Goal: Find specific page/section: Find specific page/section

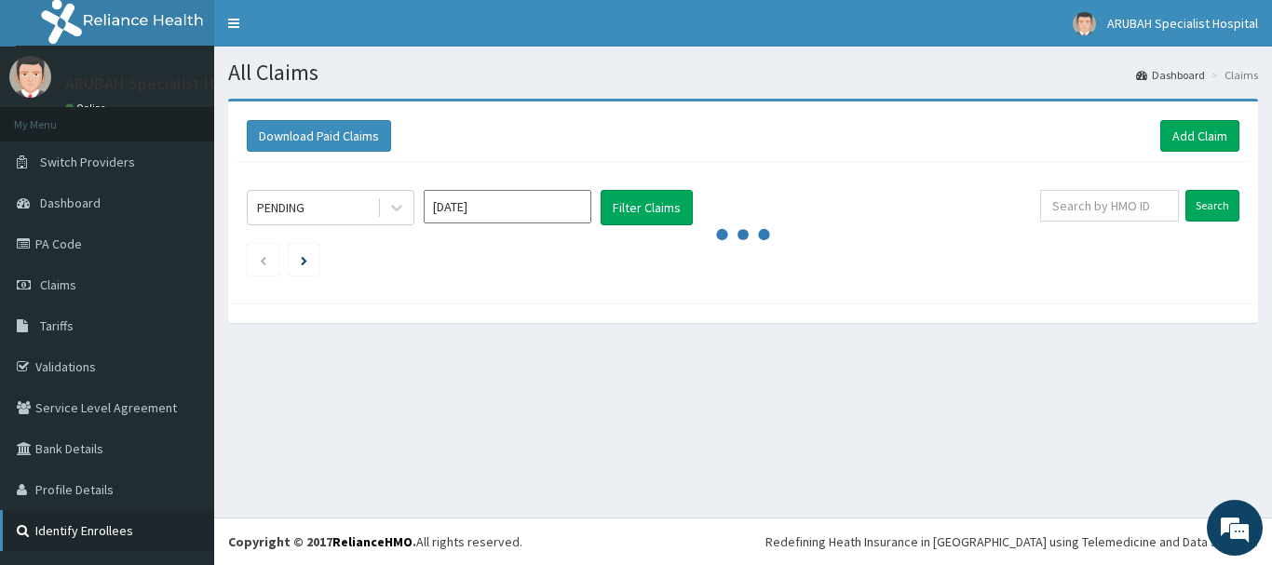
click at [102, 530] on link "Identify Enrollees" at bounding box center [107, 530] width 214 height 41
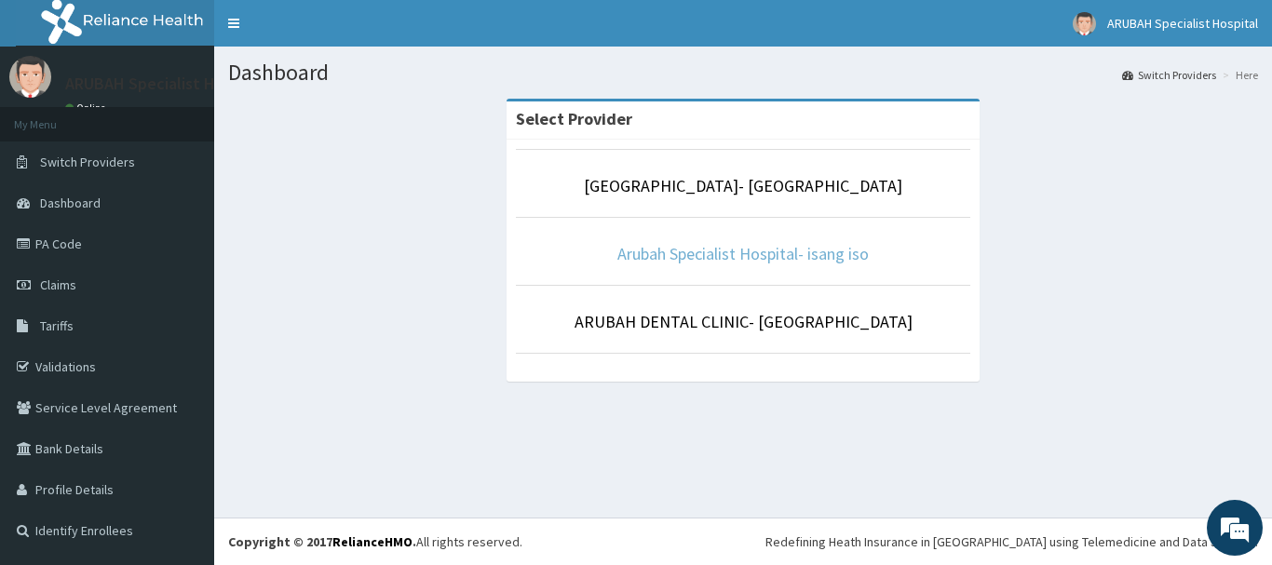
click at [734, 249] on link "Arubah Specialist Hospital- isang iso" at bounding box center [743, 253] width 251 height 21
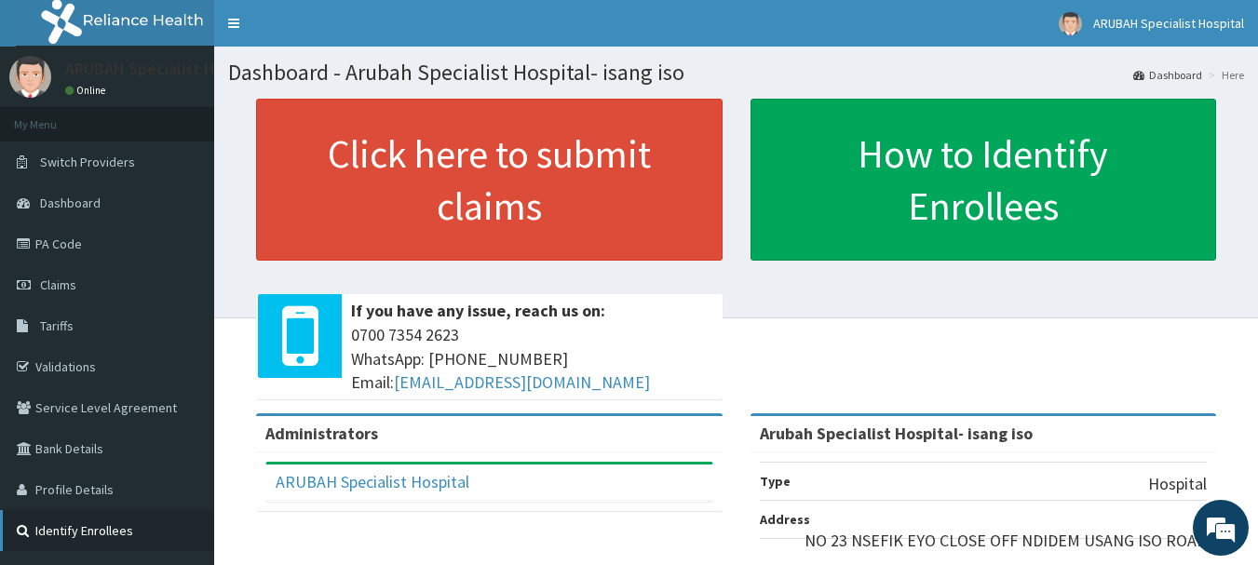
click at [61, 532] on link "Identify Enrollees" at bounding box center [107, 530] width 214 height 41
